Goal: Task Accomplishment & Management: Manage account settings

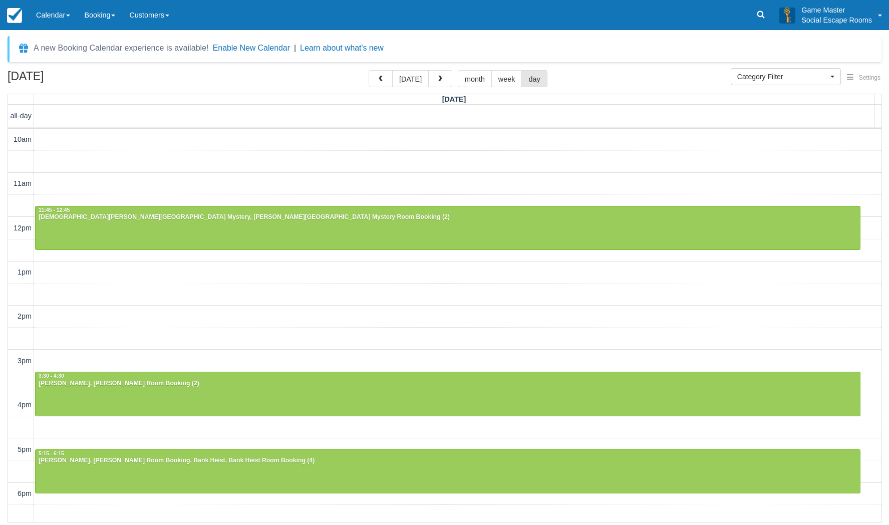
select select
click at [752, 13] on link at bounding box center [760, 15] width 23 height 30
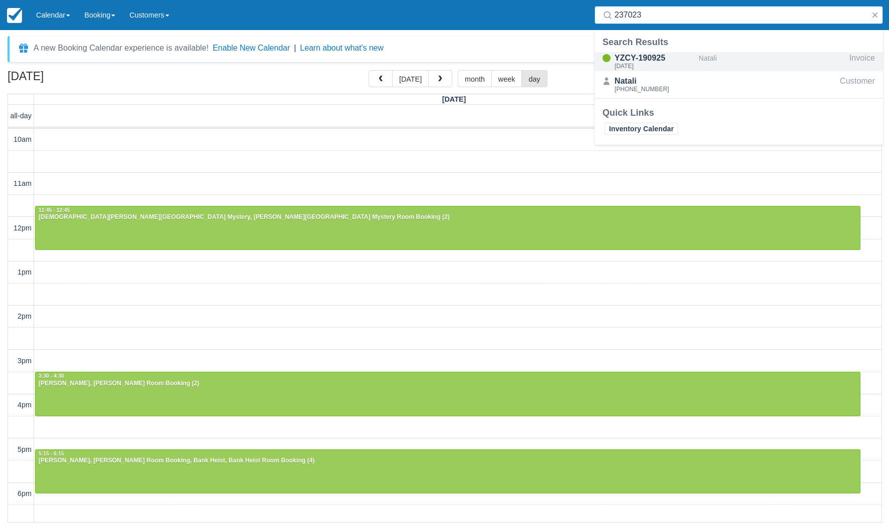
type input "237023"
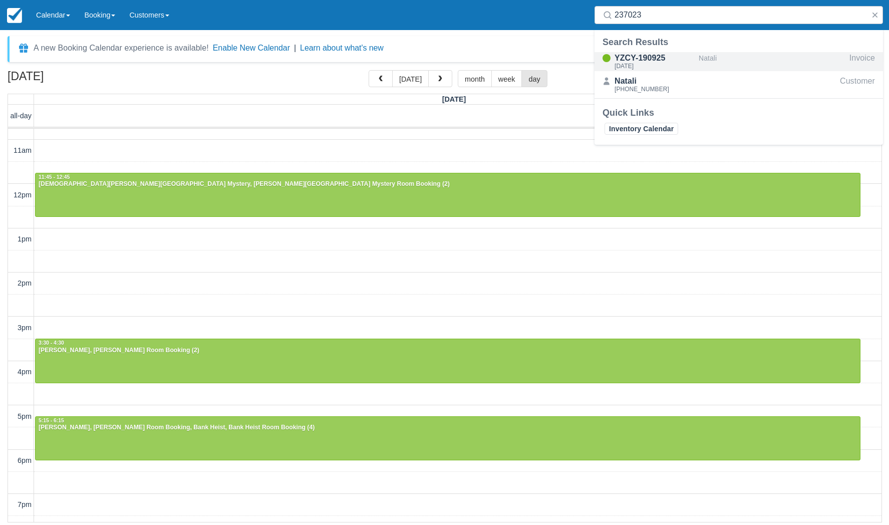
scroll to position [150, 0]
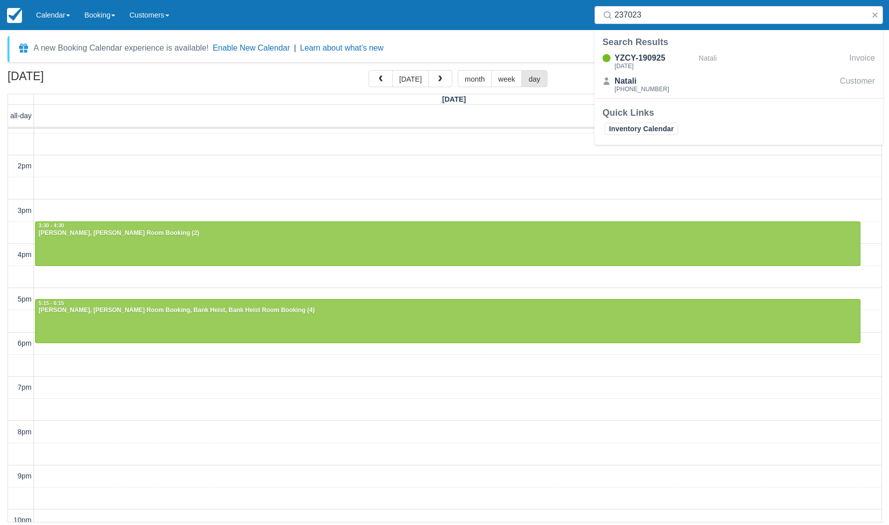
drag, startPoint x: 66, startPoint y: 20, endPoint x: 68, endPoint y: 31, distance: 11.2
click at [66, 20] on link "Calendar" at bounding box center [53, 15] width 48 height 30
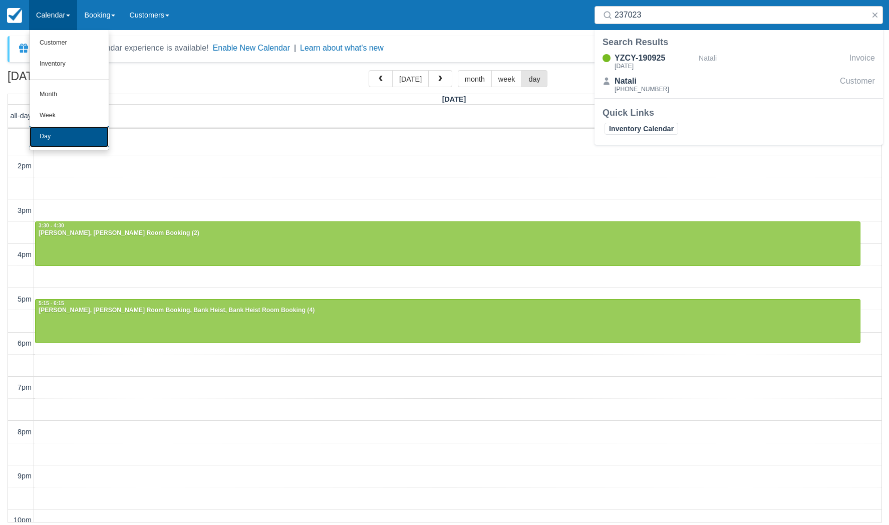
click at [63, 132] on link "Day" at bounding box center [69, 136] width 79 height 21
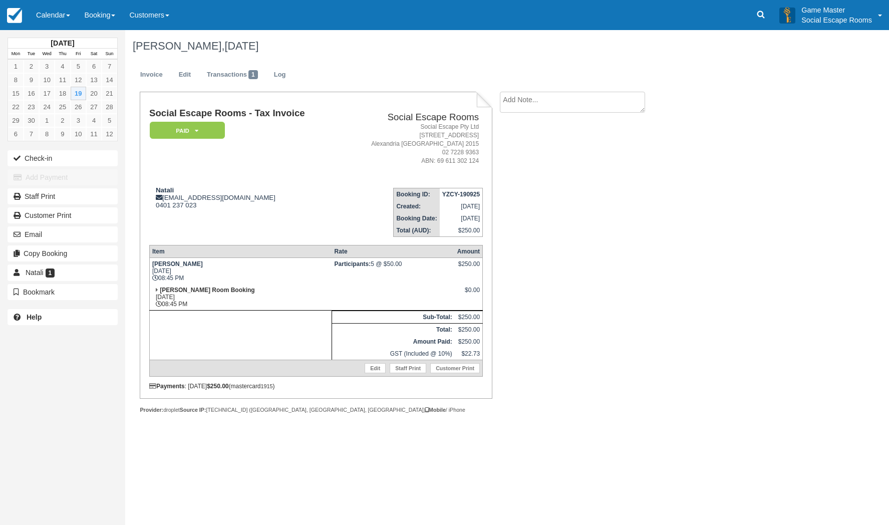
click at [583, 98] on textarea at bounding box center [572, 102] width 145 height 21
click at [190, 72] on link "Edit" at bounding box center [184, 75] width 27 height 20
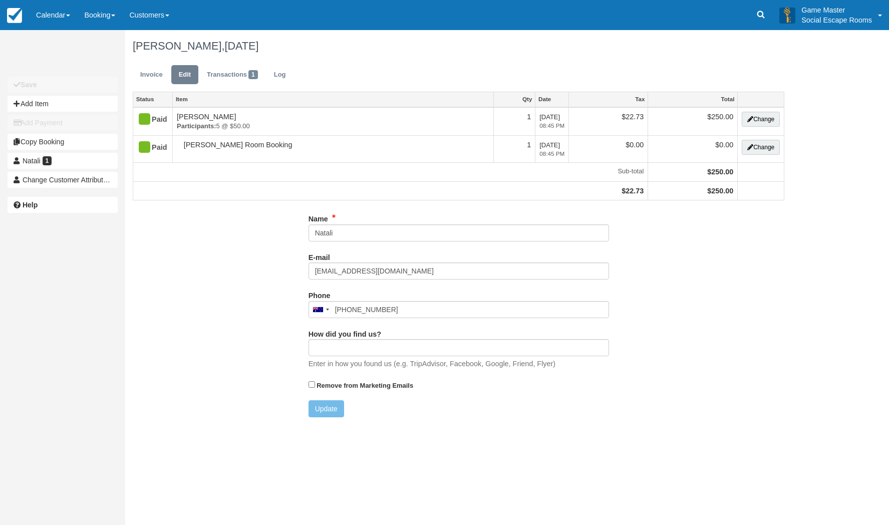
type input "0401 237 023"
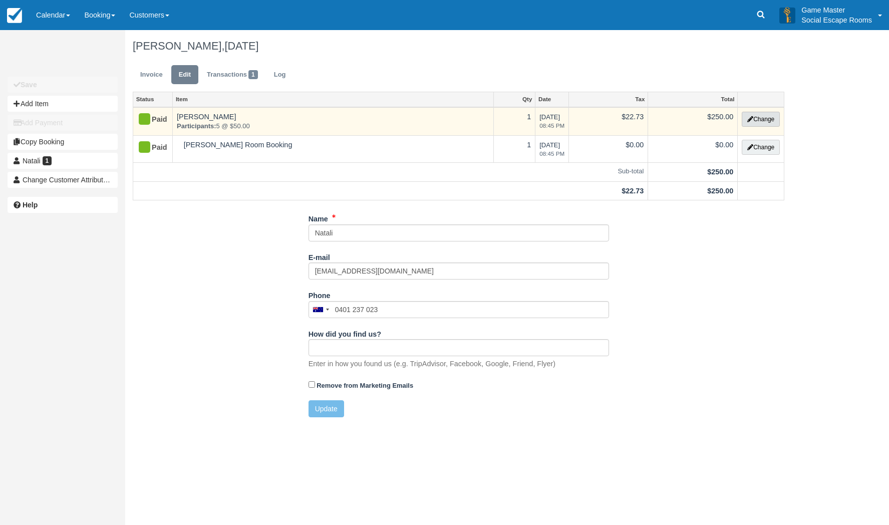
click at [753, 115] on button "Change" at bounding box center [760, 119] width 38 height 15
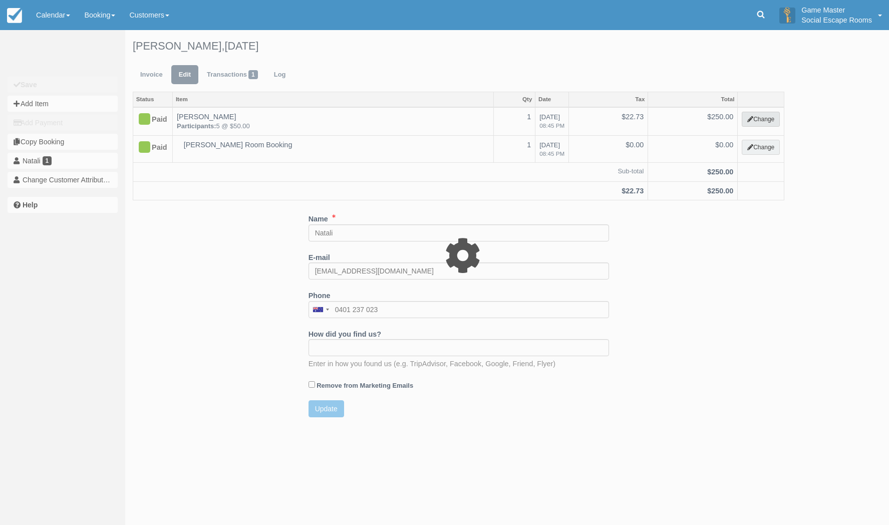
select select "2"
type input "250.00"
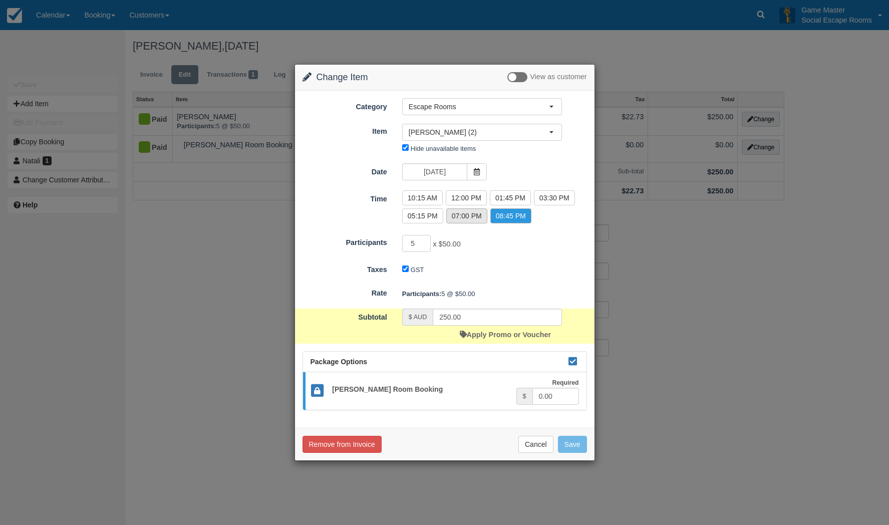
click at [471, 217] on label "07:00 PM" at bounding box center [466, 215] width 41 height 15
radio input "true"
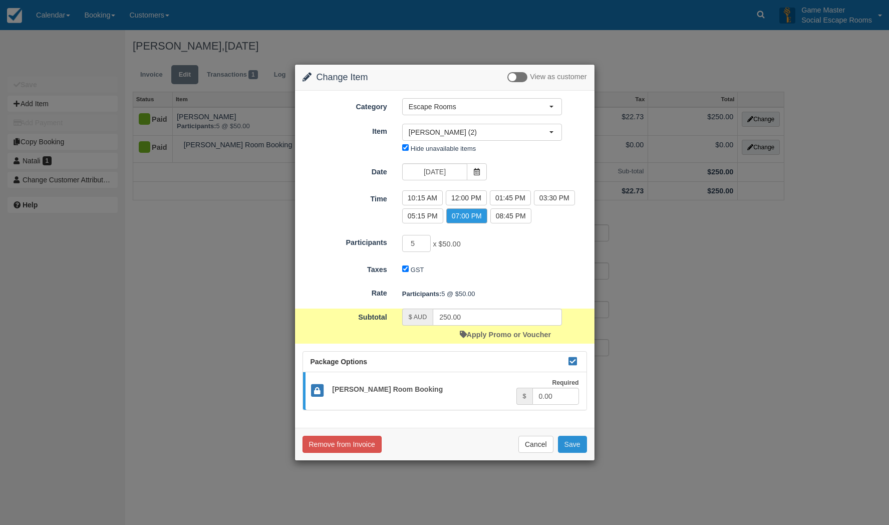
click at [570, 443] on button "Save" at bounding box center [572, 444] width 29 height 17
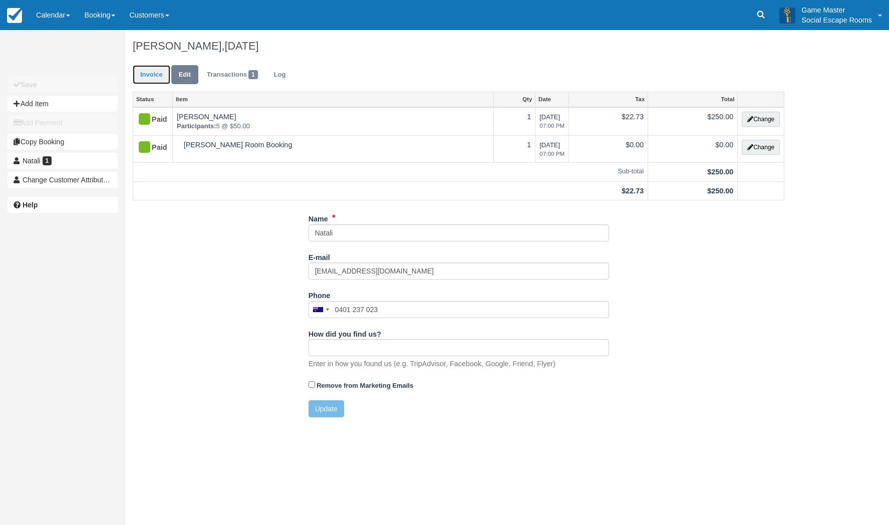
drag, startPoint x: 169, startPoint y: 72, endPoint x: 162, endPoint y: 72, distance: 6.5
click at [168, 72] on link "Invoice" at bounding box center [152, 75] width 38 height 20
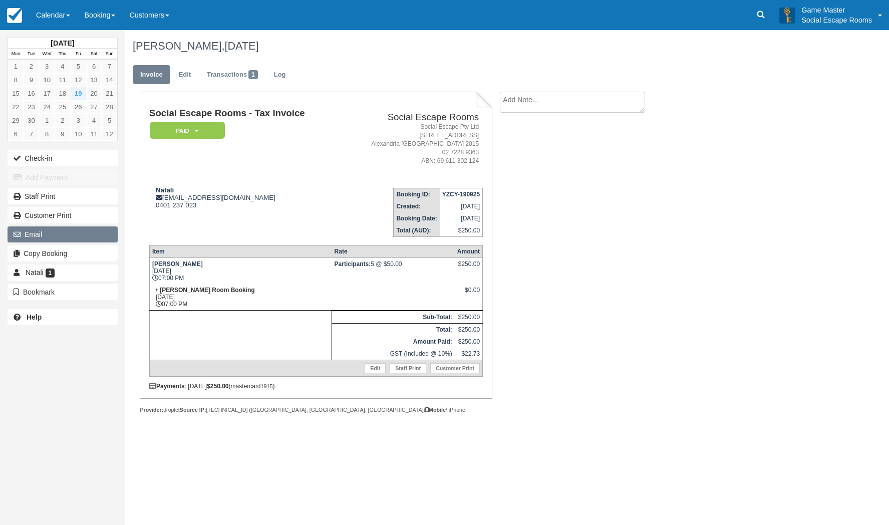
click at [68, 237] on button "Email" at bounding box center [63, 234] width 110 height 16
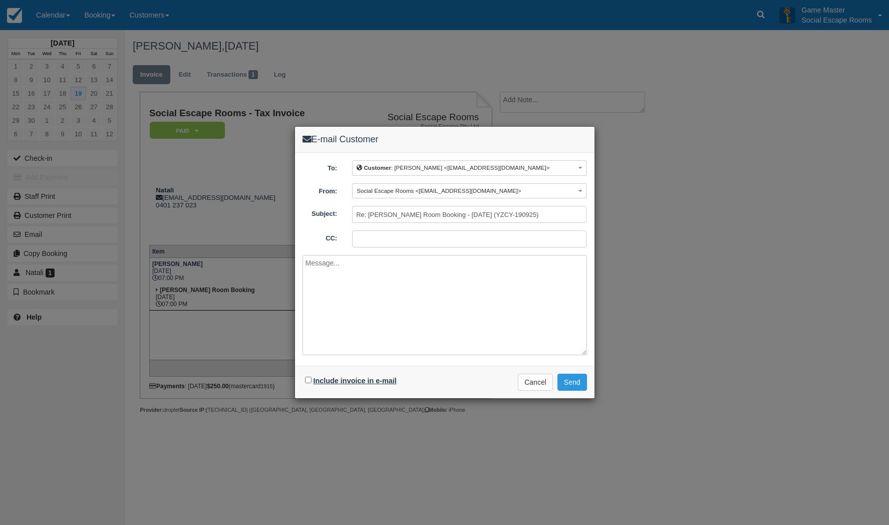
click at [318, 378] on label "Include invoice in e-mail" at bounding box center [354, 380] width 83 height 8
click at [311, 378] on input "Include invoice in e-mail" at bounding box center [308, 379] width 7 height 7
checkbox input "true"
click at [574, 385] on button "Send" at bounding box center [572, 381] width 30 height 17
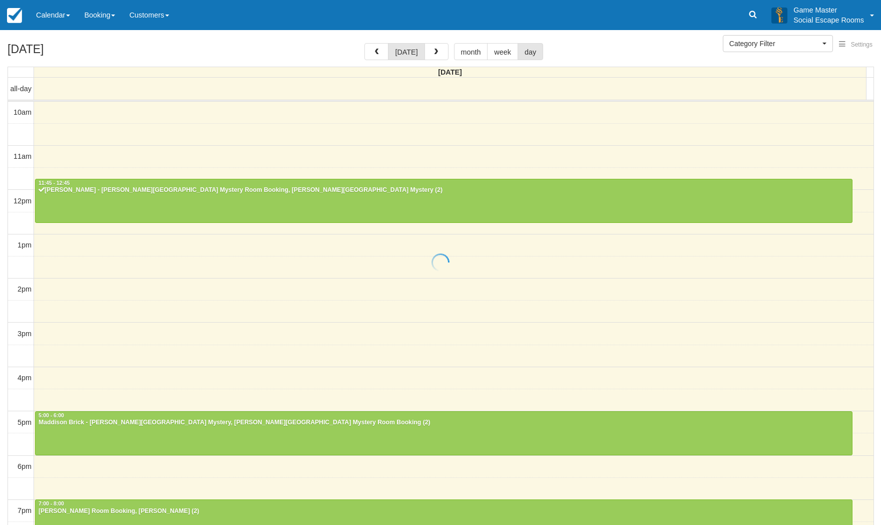
select select
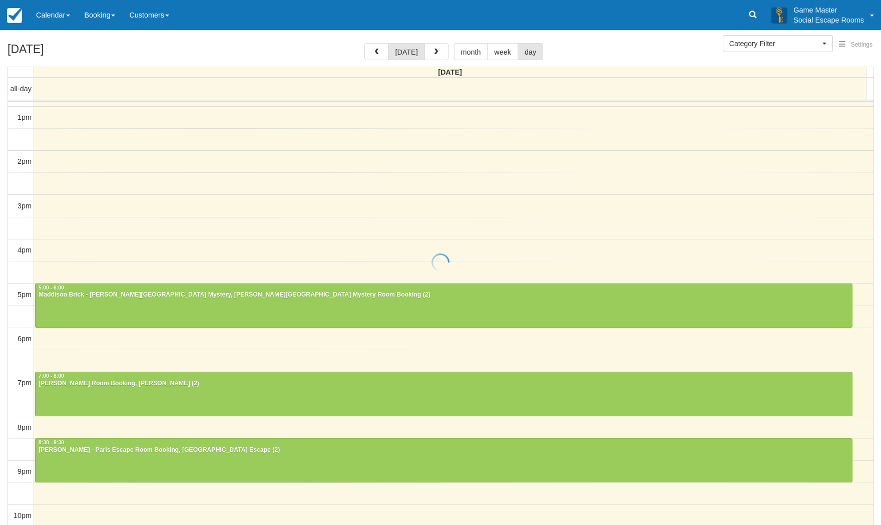
scroll to position [127, 0]
